Goal: Task Accomplishment & Management: Manage account settings

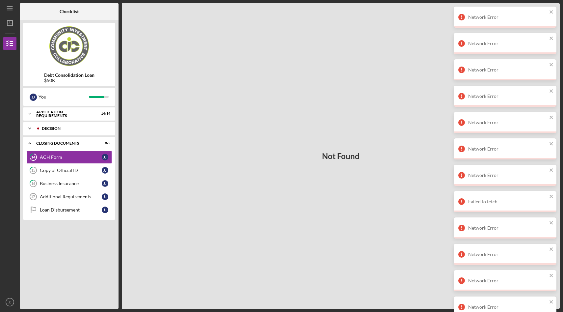
click at [56, 127] on div "Decision" at bounding box center [74, 128] width 65 height 4
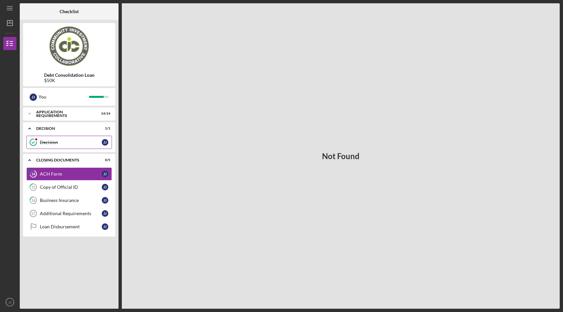
click at [58, 143] on div "Decision" at bounding box center [71, 142] width 62 height 5
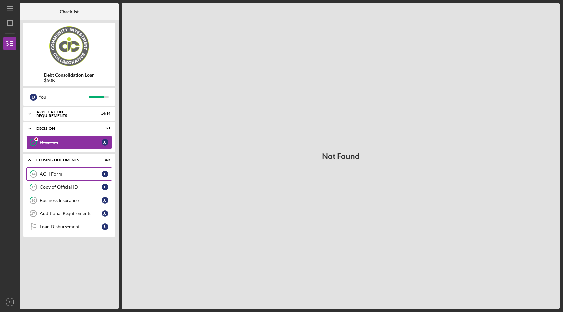
click at [67, 169] on link "14 ACH Form J J" at bounding box center [69, 173] width 86 height 13
